Goal: Check status: Check status

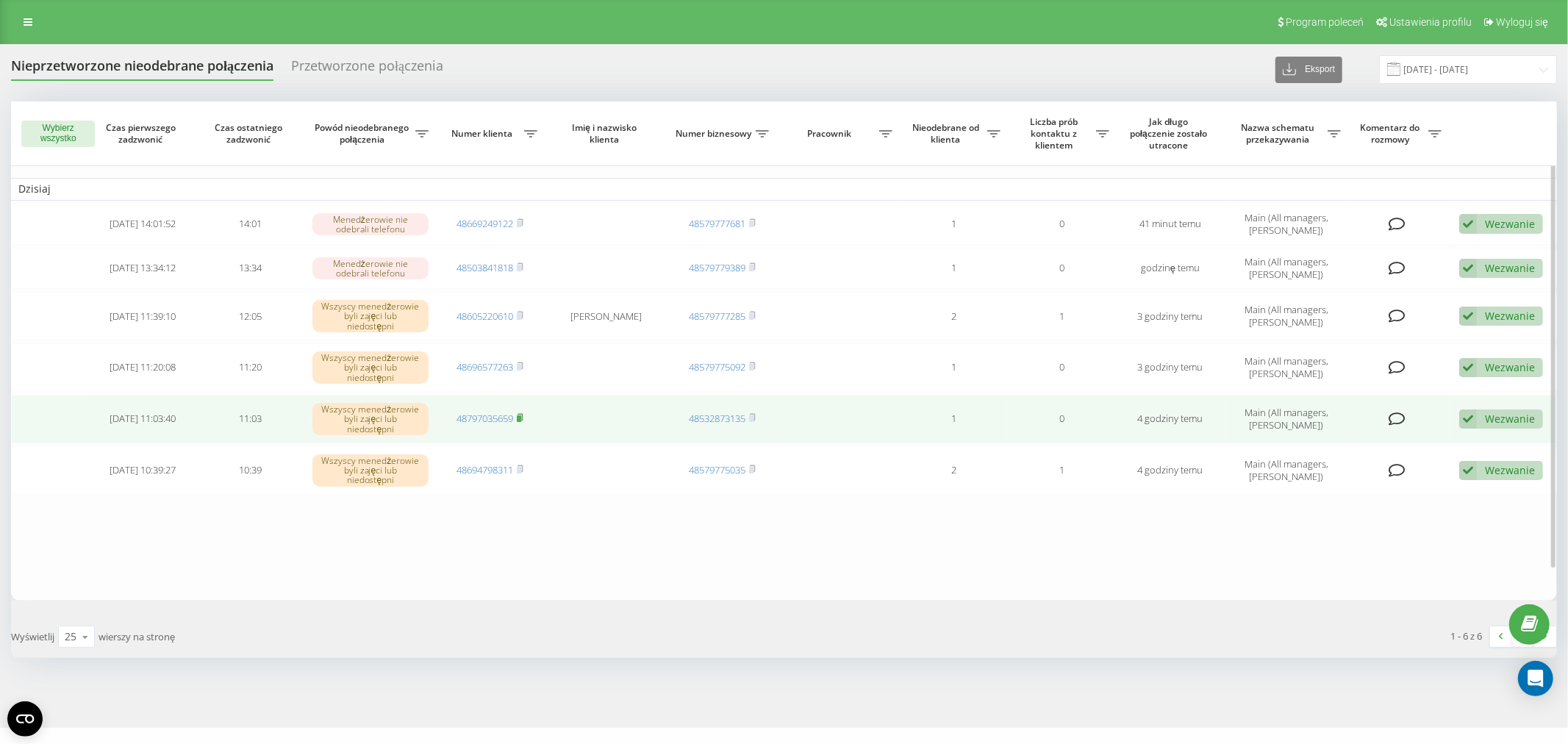
click at [520, 415] on rect at bounding box center [518, 418] width 4 height 6
click at [482, 411] on link "48797035659" at bounding box center [484, 418] width 56 height 13
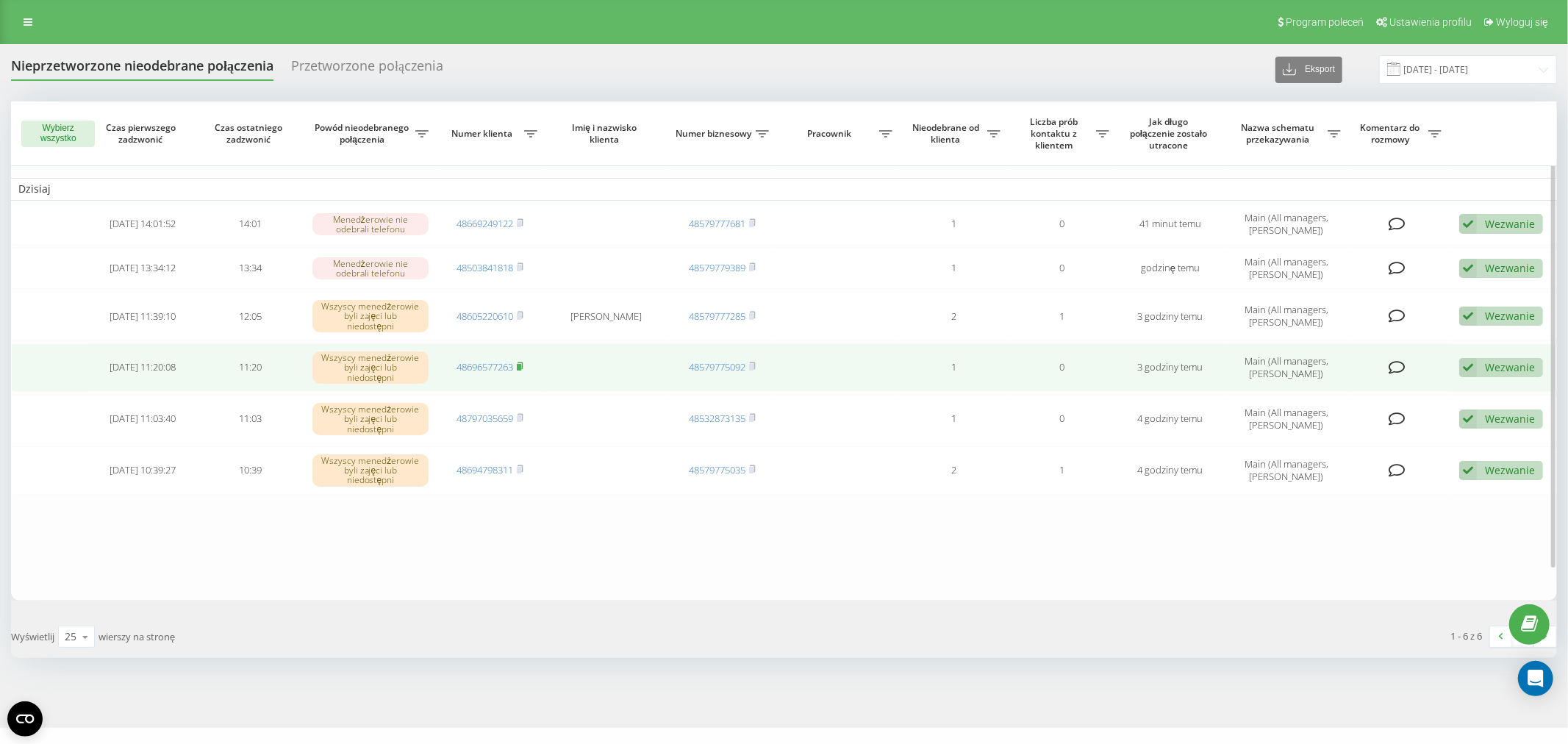
click at [521, 364] on rect at bounding box center [518, 367] width 4 height 6
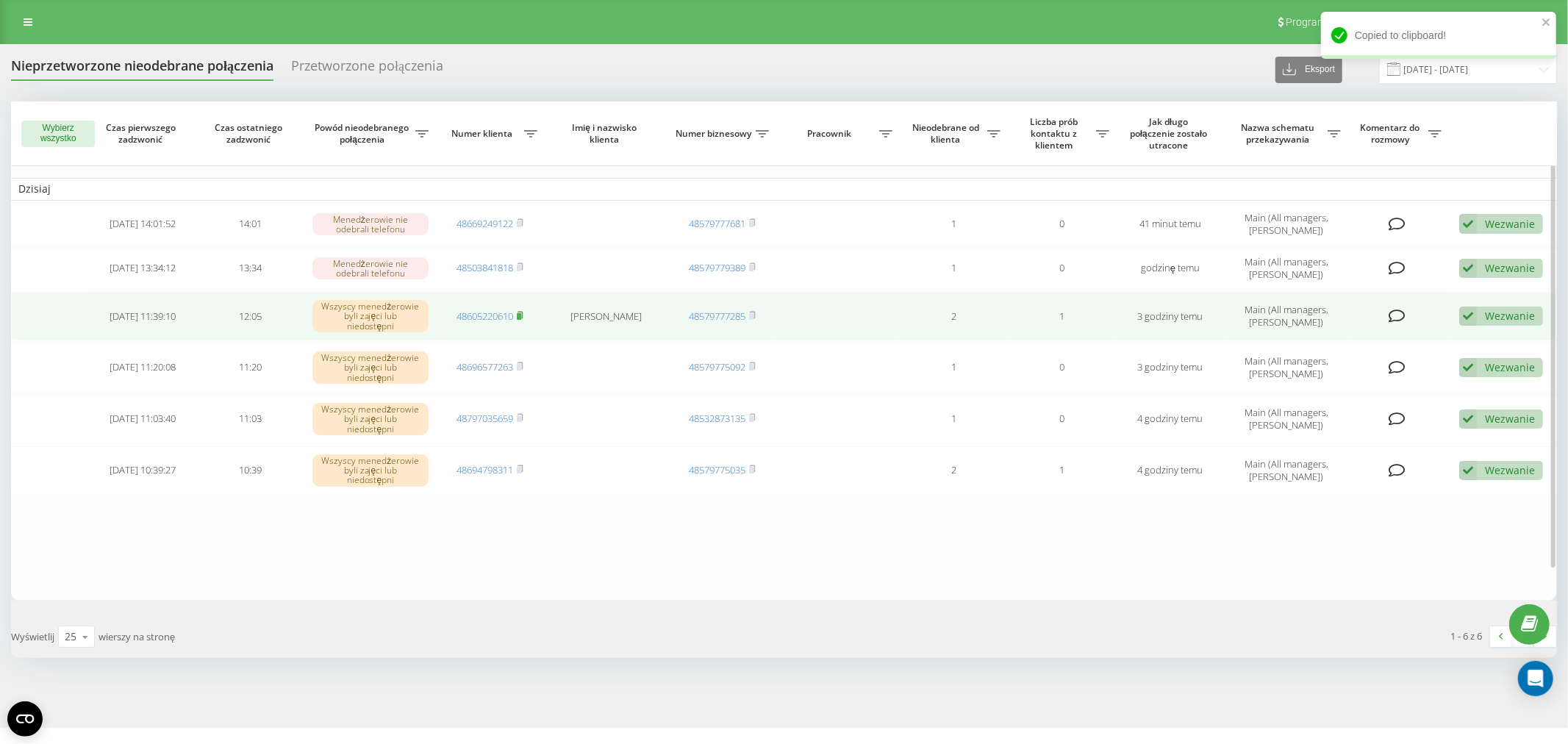
click at [520, 312] on rect at bounding box center [518, 315] width 4 height 6
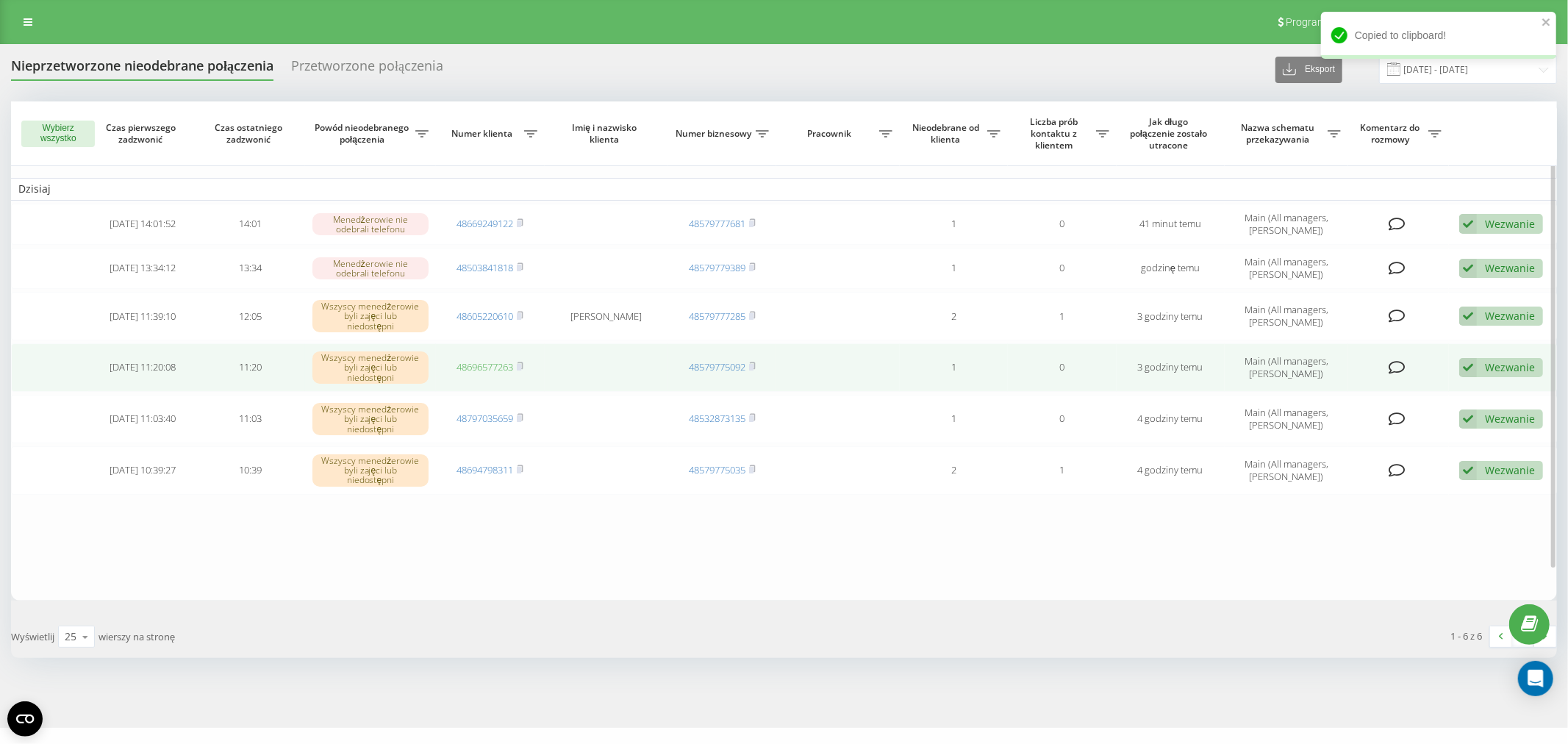
click at [490, 360] on link "48696577263" at bounding box center [484, 367] width 56 height 13
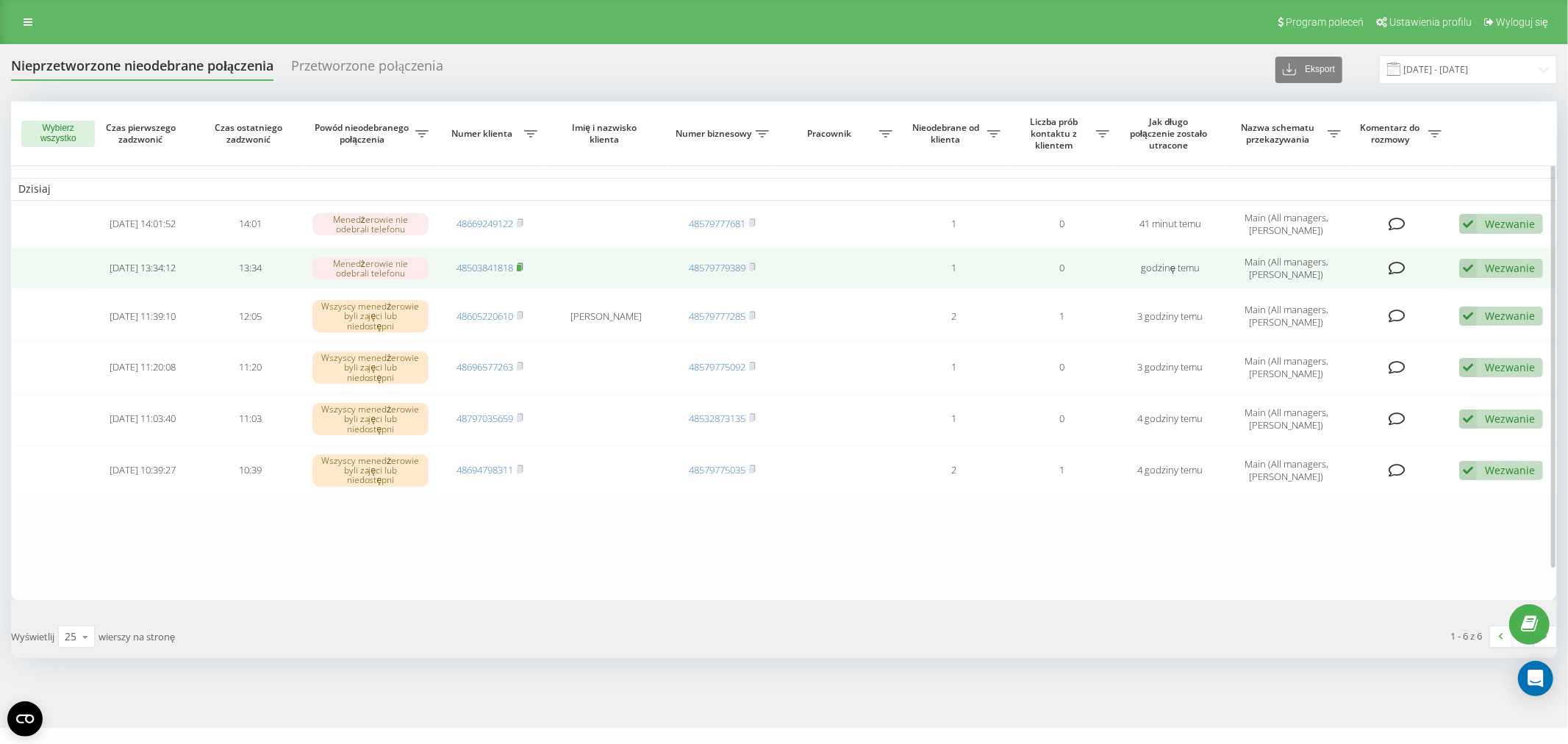
click at [521, 267] on rect at bounding box center [518, 267] width 4 height 6
click at [480, 267] on link "48503841818" at bounding box center [484, 267] width 56 height 13
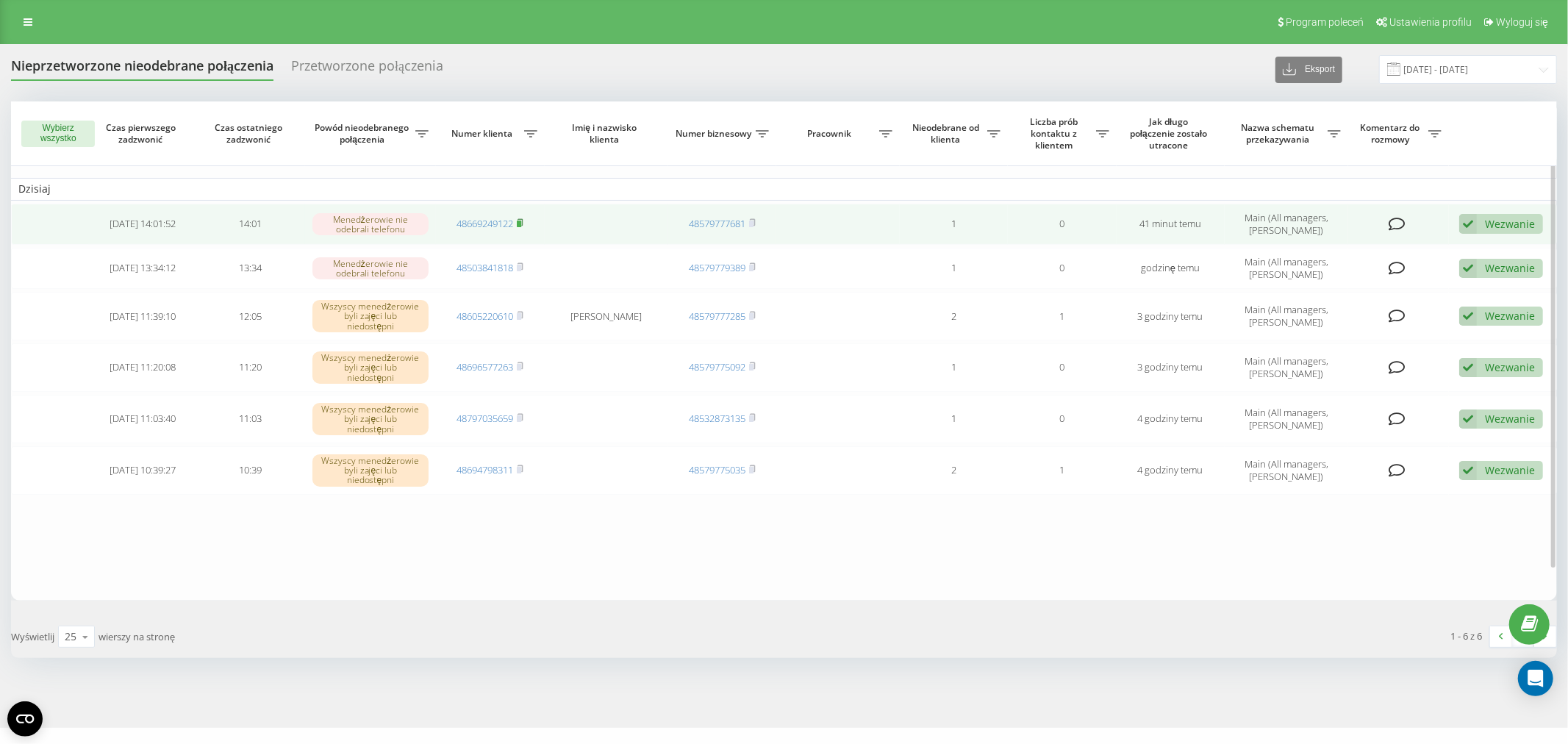
click at [520, 221] on rect at bounding box center [518, 223] width 4 height 6
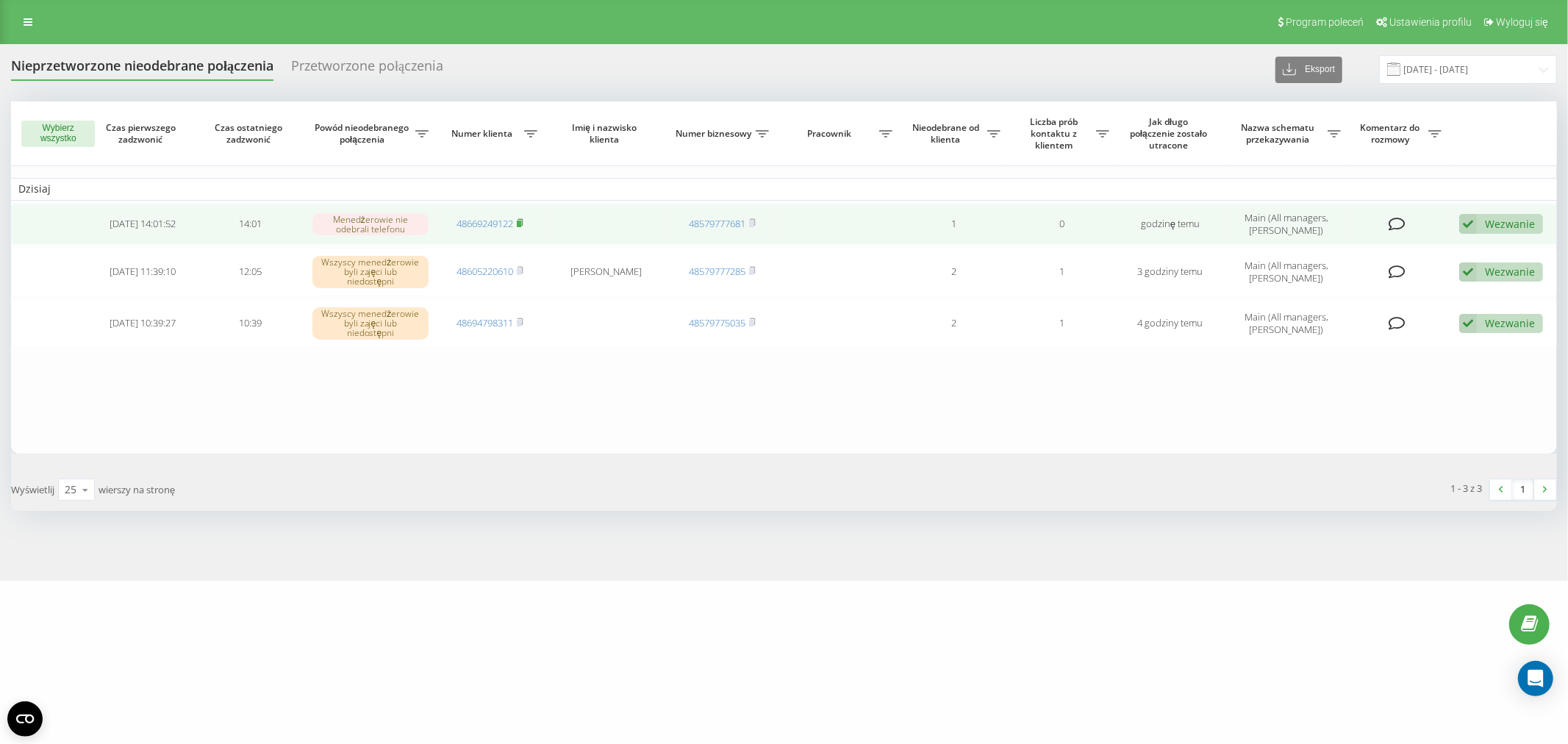
click at [521, 221] on rect at bounding box center [518, 223] width 4 height 6
click at [461, 226] on link "48669249122" at bounding box center [484, 223] width 56 height 13
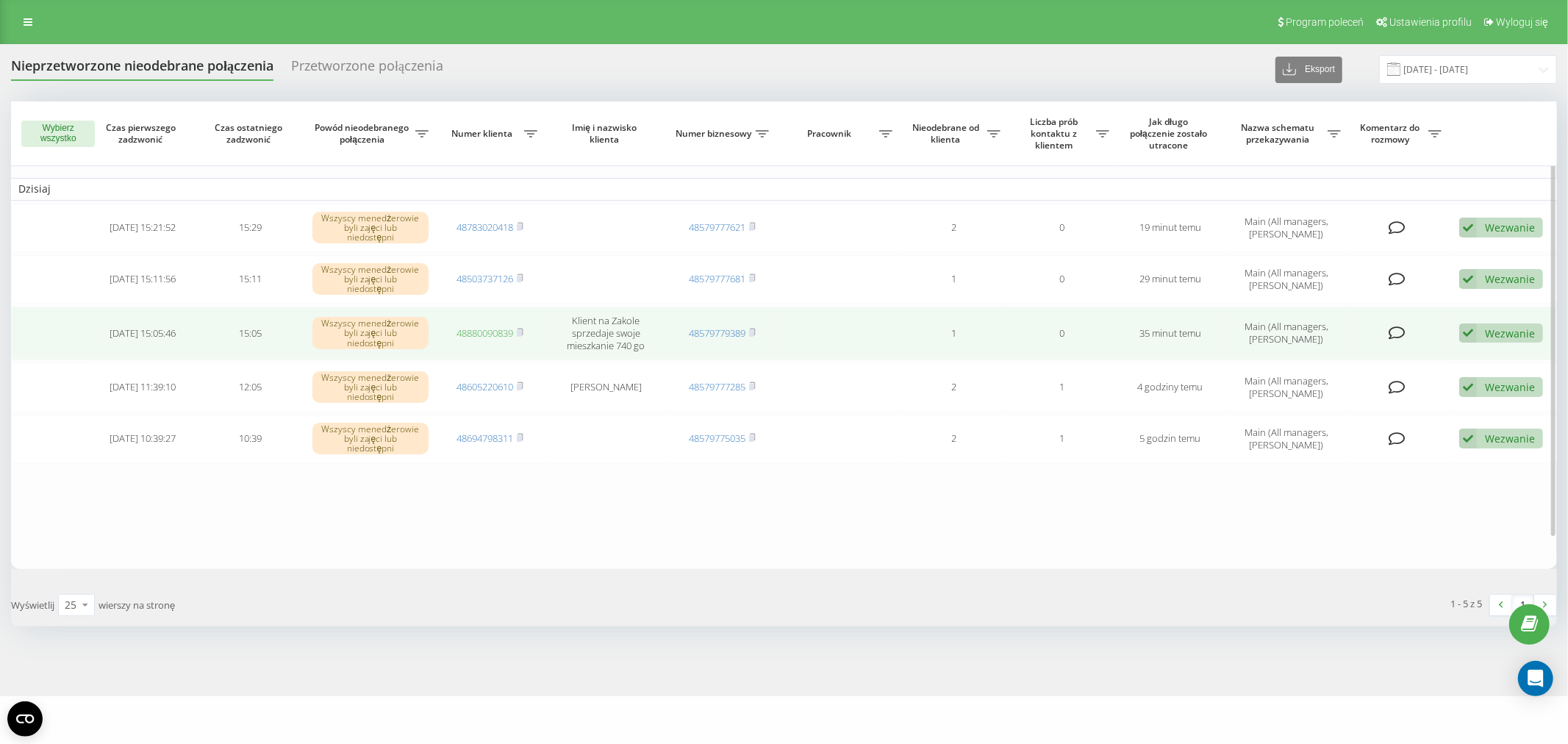
click at [472, 326] on link "48880090839" at bounding box center [484, 333] width 56 height 13
